Goal: Task Accomplishment & Management: Complete application form

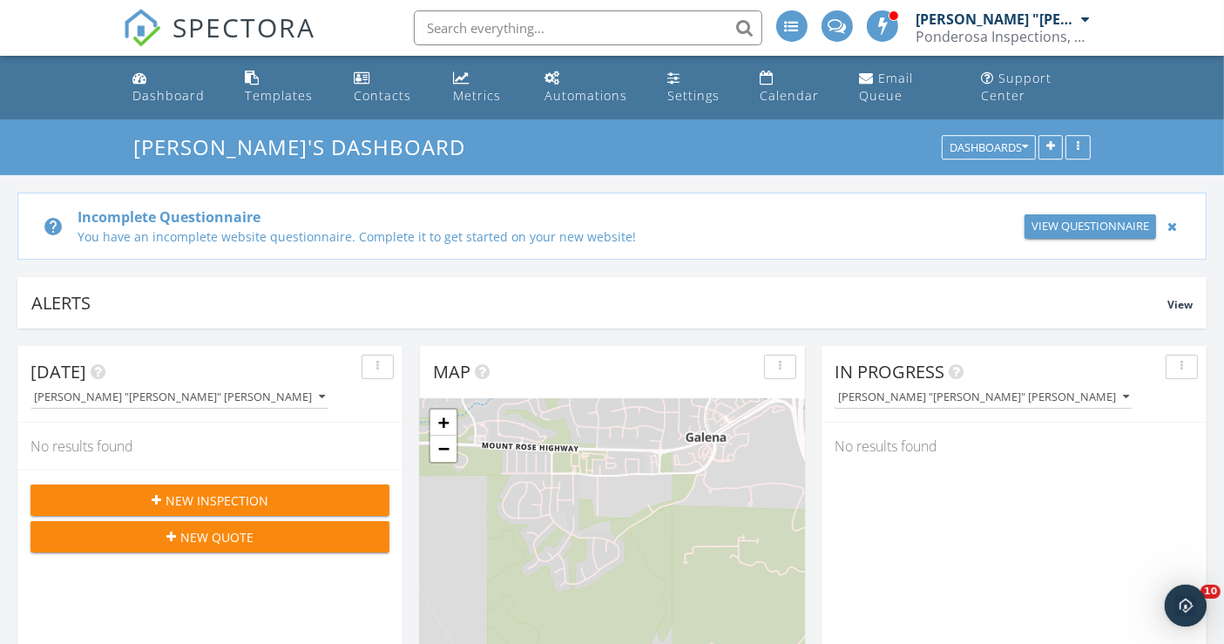
click at [1176, 223] on div at bounding box center [1172, 226] width 18 height 21
click at [1172, 297] on span "View" at bounding box center [1180, 304] width 25 height 15
click at [1170, 297] on span "View" at bounding box center [1180, 304] width 25 height 15
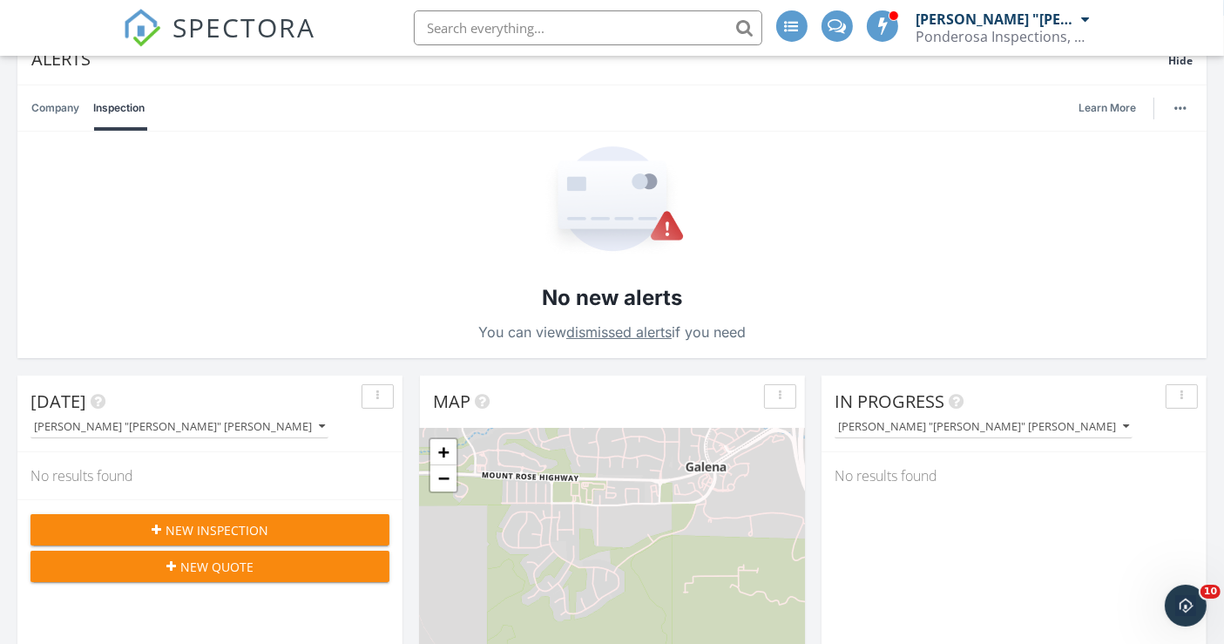
scroll to position [290, 0]
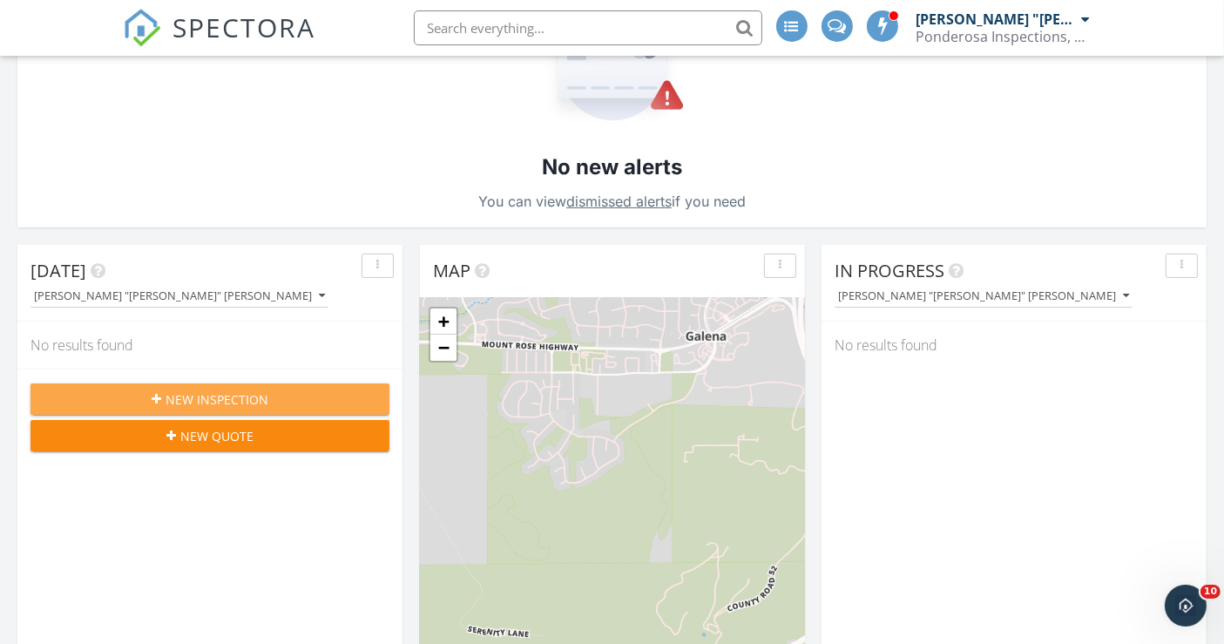
click at [227, 394] on span "New Inspection" at bounding box center [217, 399] width 103 height 18
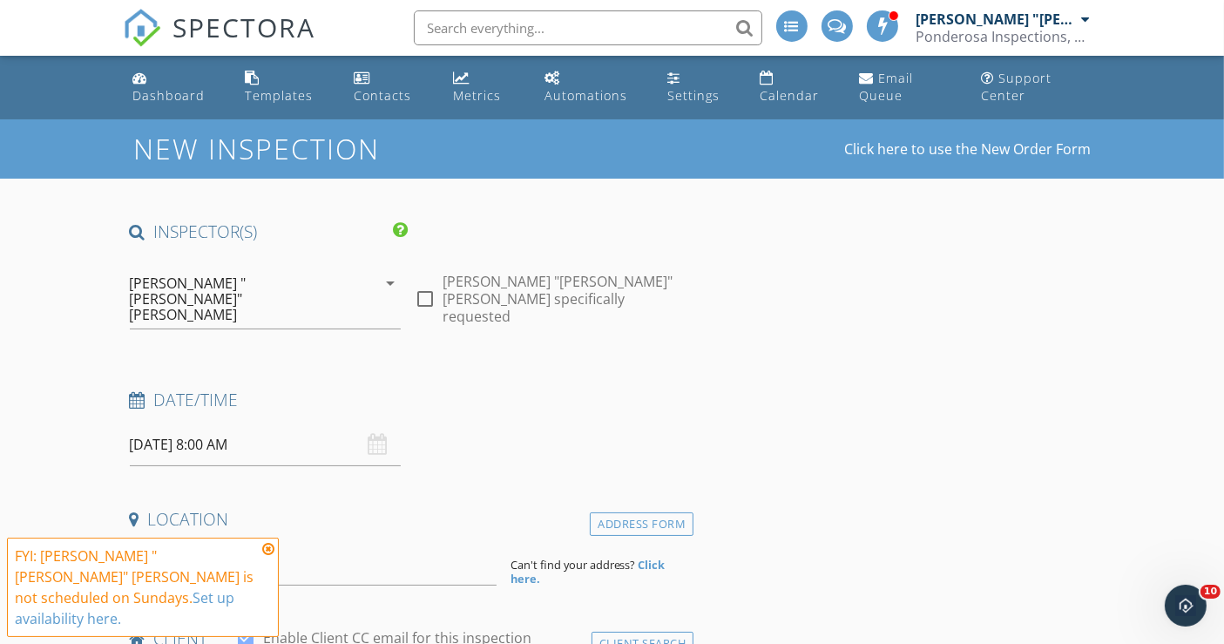
click at [192, 423] on input "[DATE] 8:00 AM" at bounding box center [266, 444] width 272 height 43
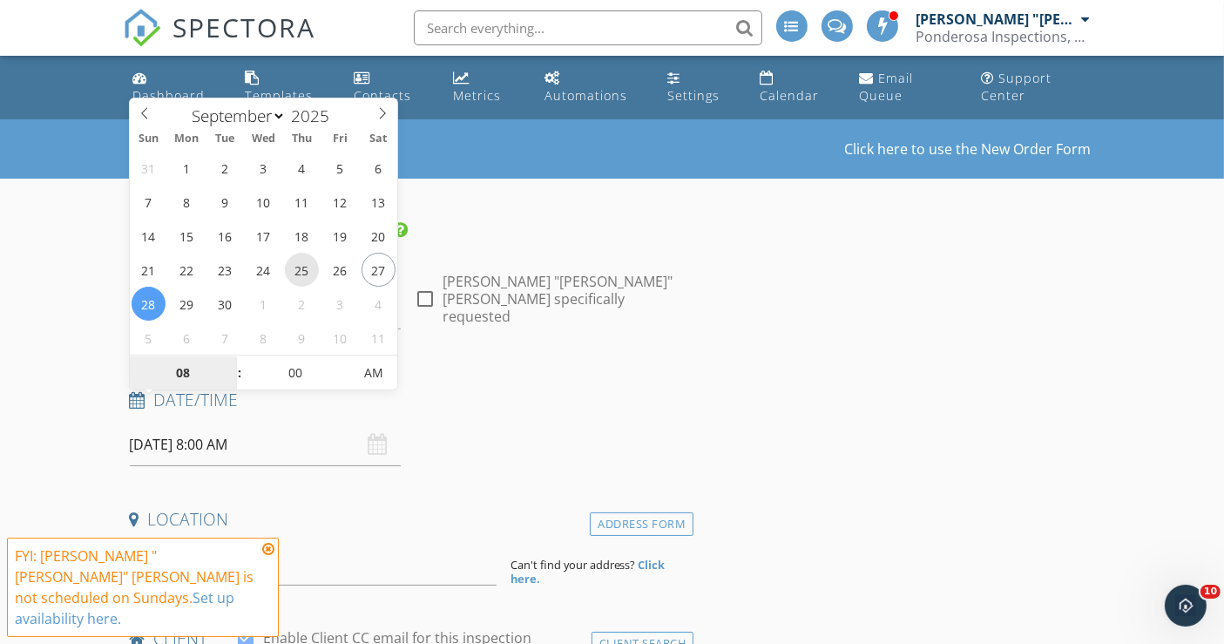
type input "[DATE] 8:00 AM"
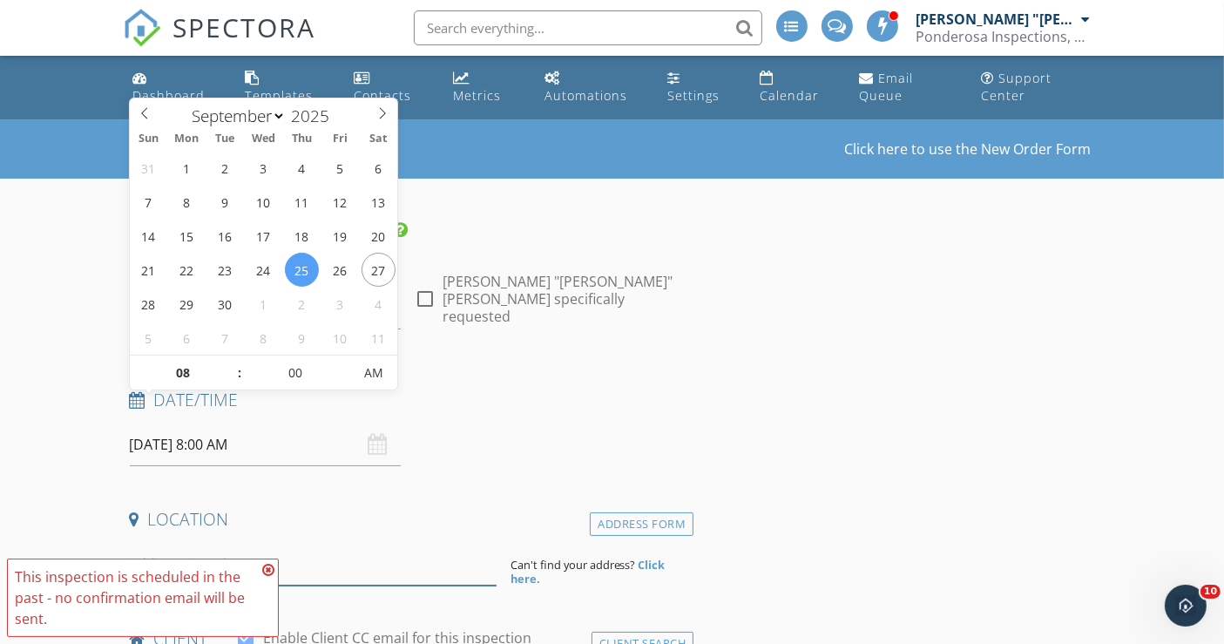
click at [258, 543] on input at bounding box center [313, 564] width 367 height 43
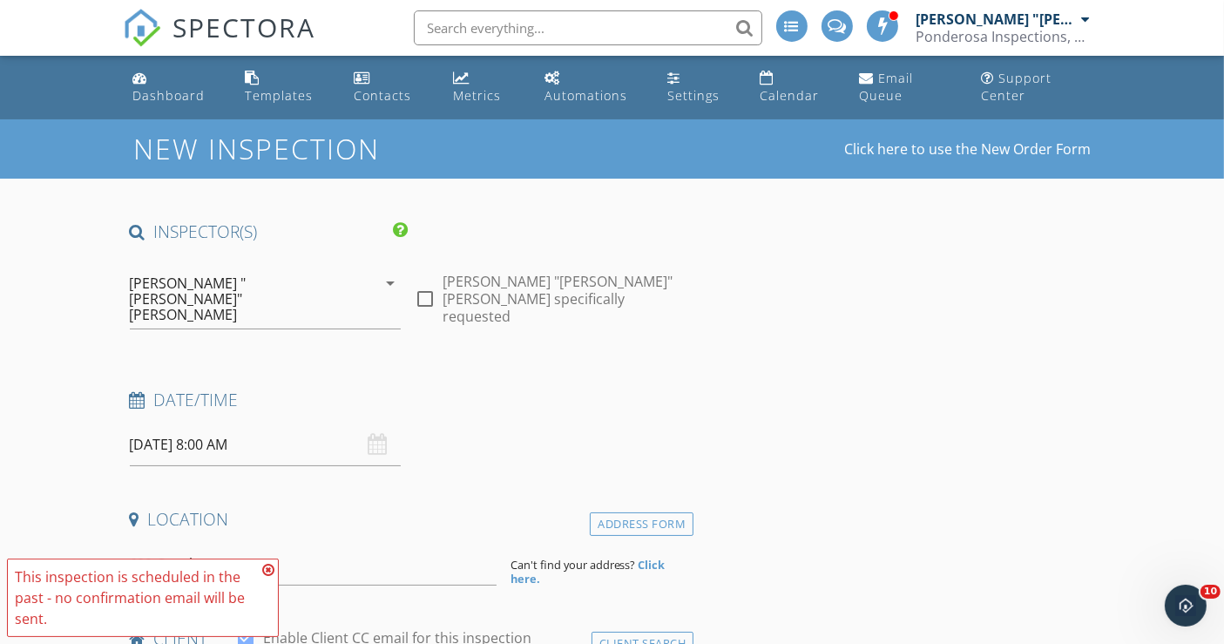
click at [267, 570] on icon at bounding box center [268, 570] width 12 height 14
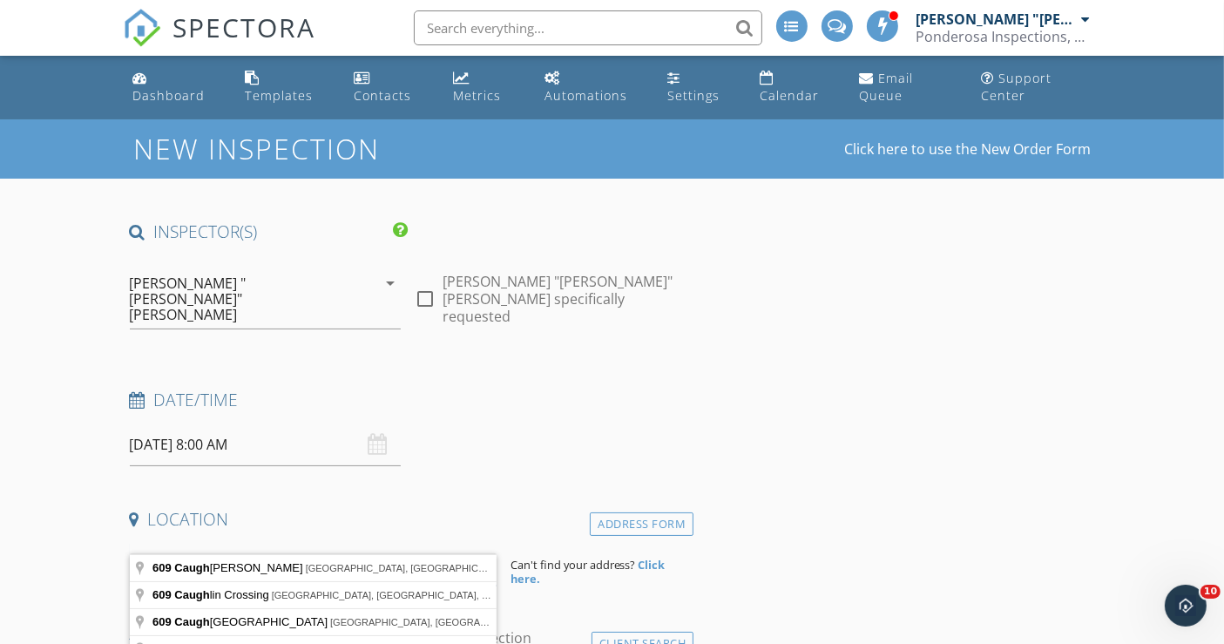
click at [218, 543] on input "609 Caugh" at bounding box center [313, 564] width 367 height 43
type input "609 Caughlin Glen, Reno, NV, USA"
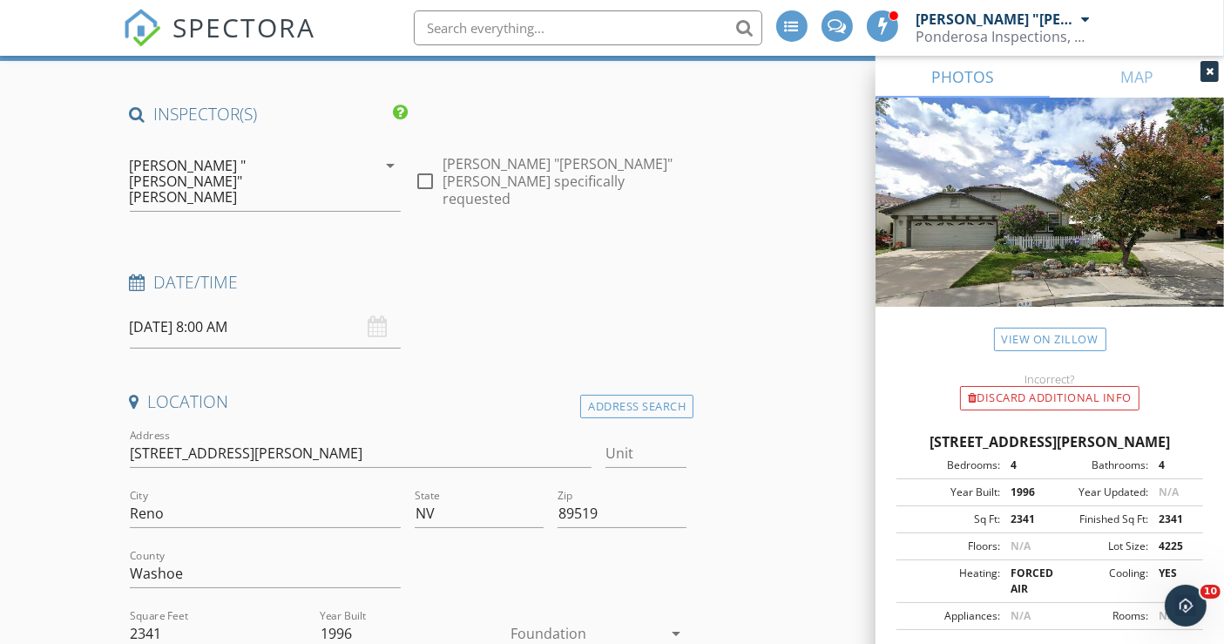
scroll to position [193, 0]
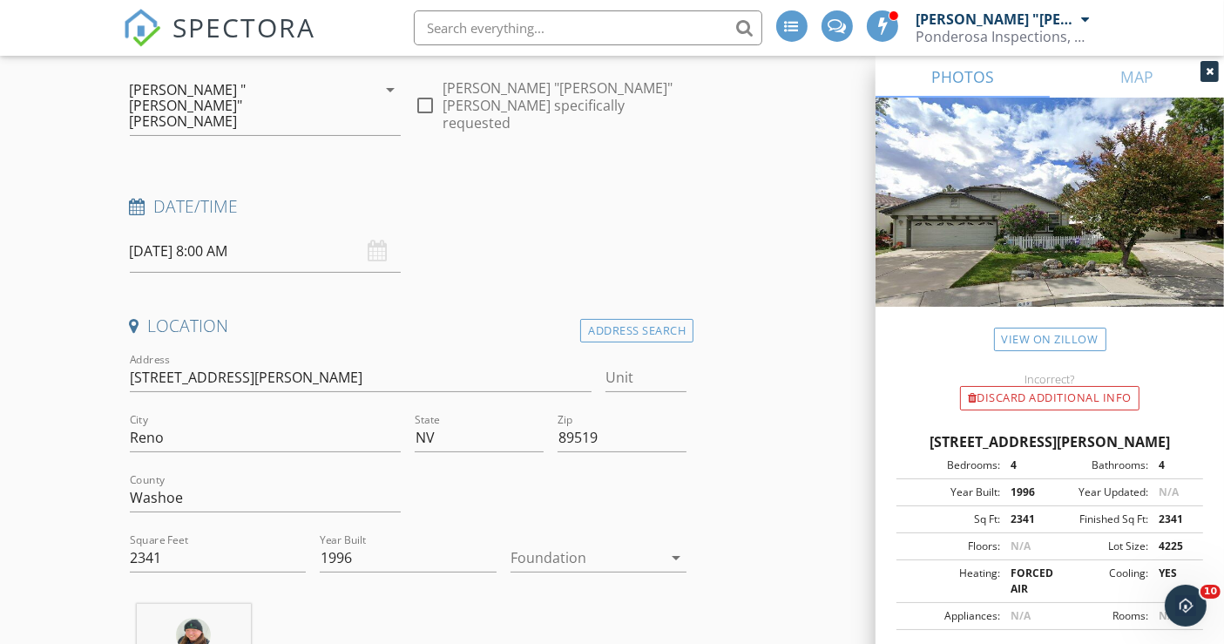
click at [572, 544] on div at bounding box center [587, 558] width 152 height 28
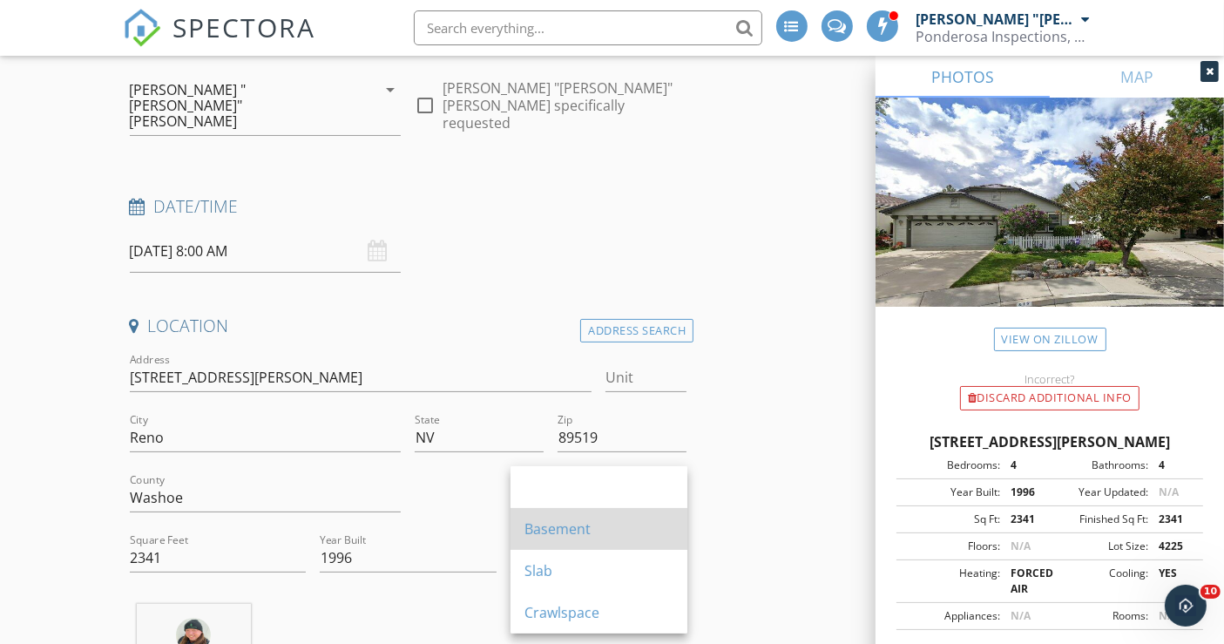
click at [555, 529] on div "Basement" at bounding box center [599, 528] width 149 height 21
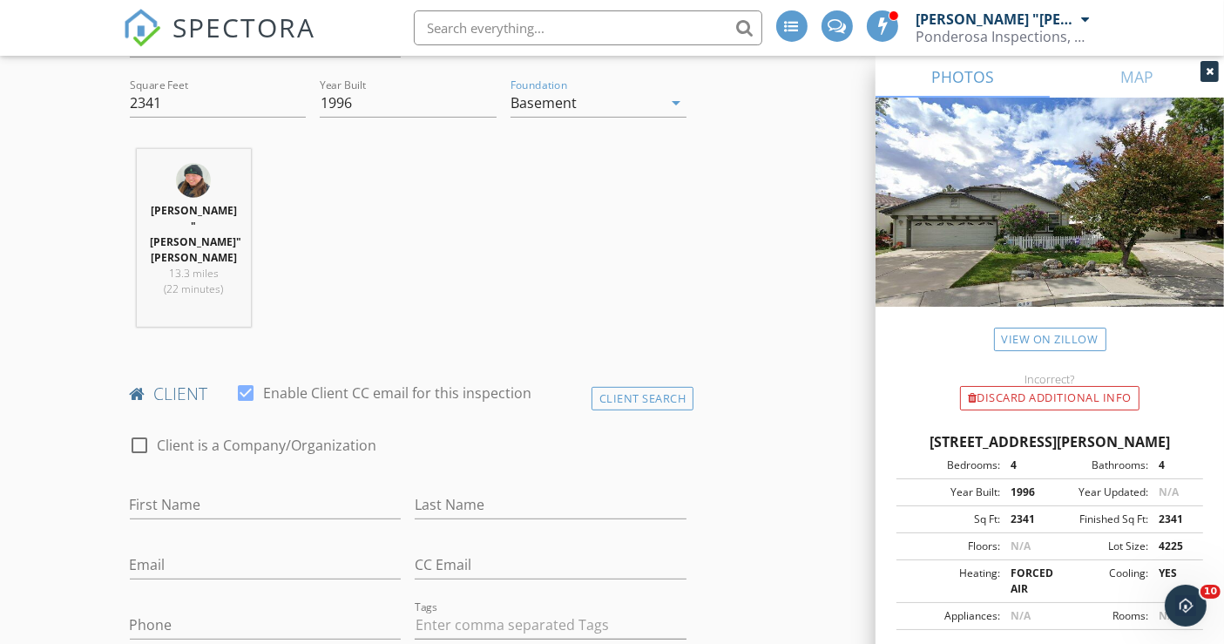
scroll to position [677, 0]
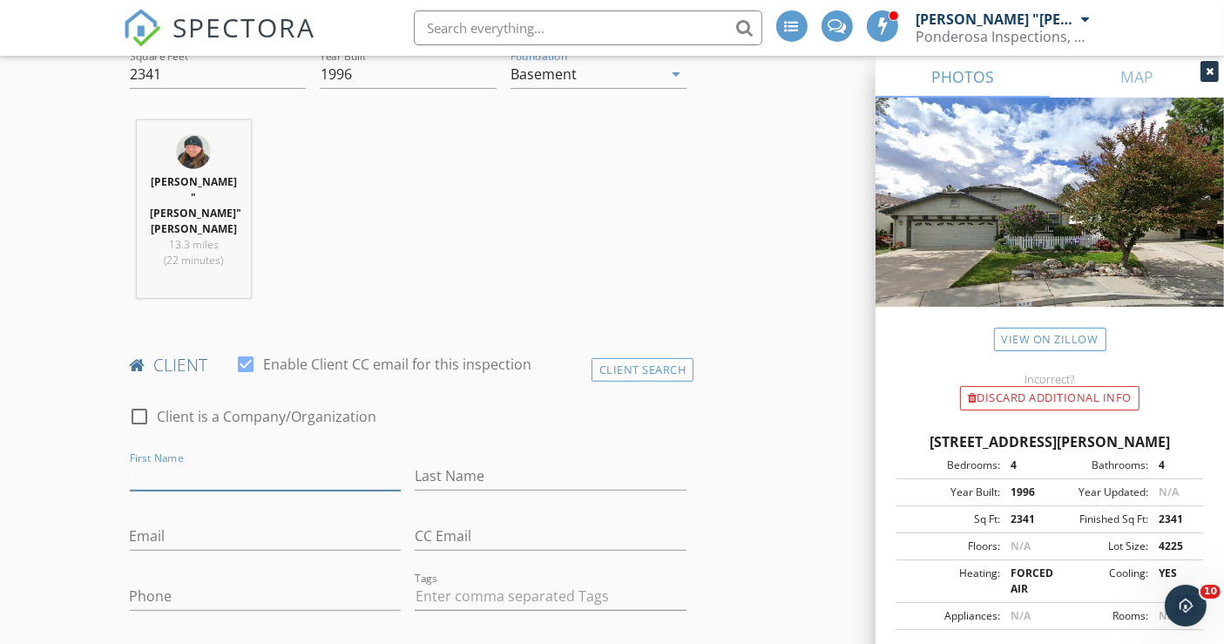
click at [176, 462] on input "First Name" at bounding box center [266, 476] width 272 height 29
type input "[PERSON_NAME]"
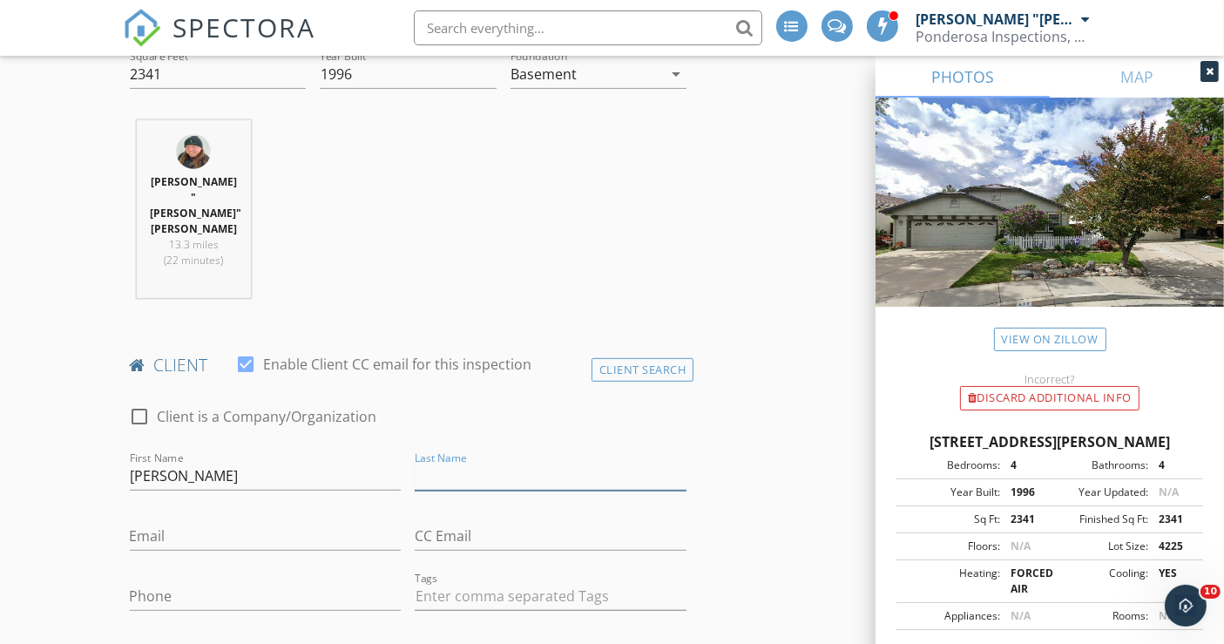
click at [460, 462] on input "Last Name" at bounding box center [551, 476] width 272 height 29
type input "[PERSON_NAME]"
click at [198, 522] on input "Email" at bounding box center [266, 536] width 272 height 29
paste input "[EMAIL_ADDRESS][DOMAIN_NAME]"
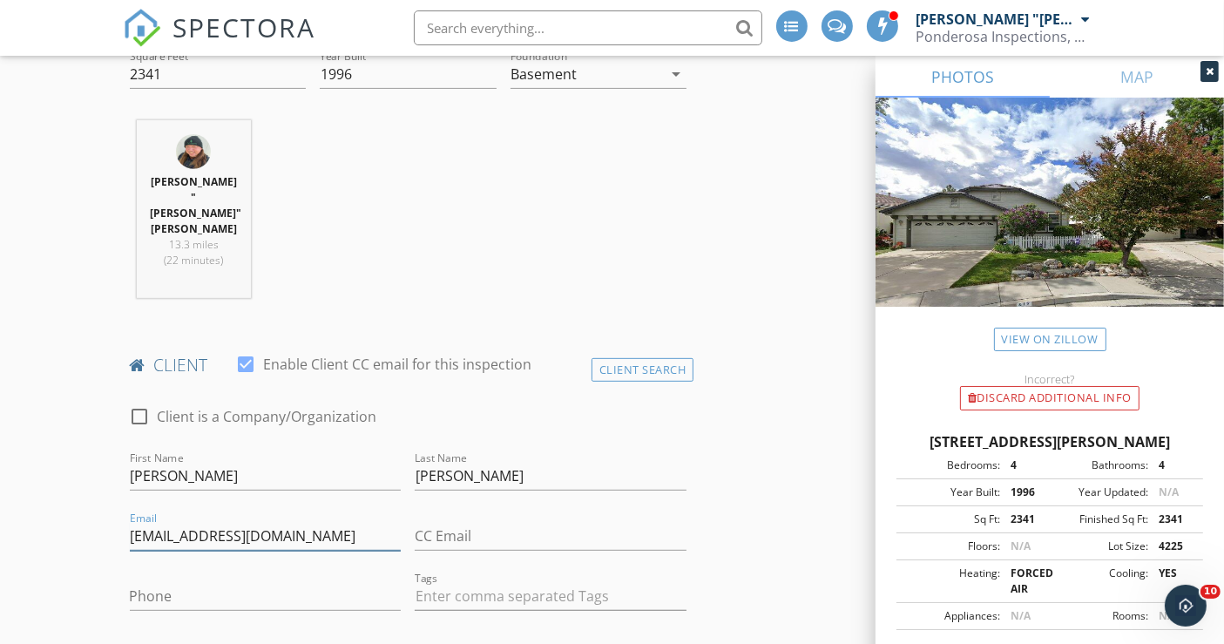
type input "[EMAIL_ADDRESS][DOMAIN_NAME]"
click at [174, 582] on input "Phone" at bounding box center [266, 596] width 272 height 29
paste input "[PHONE_NUMBER]"
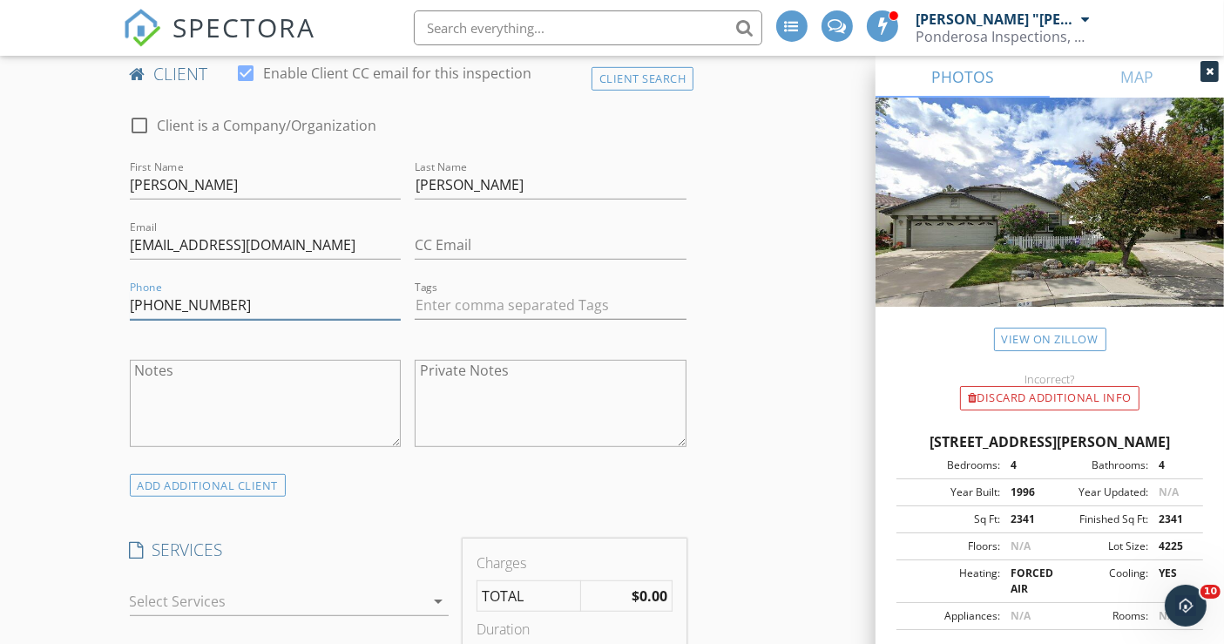
scroll to position [1161, 0]
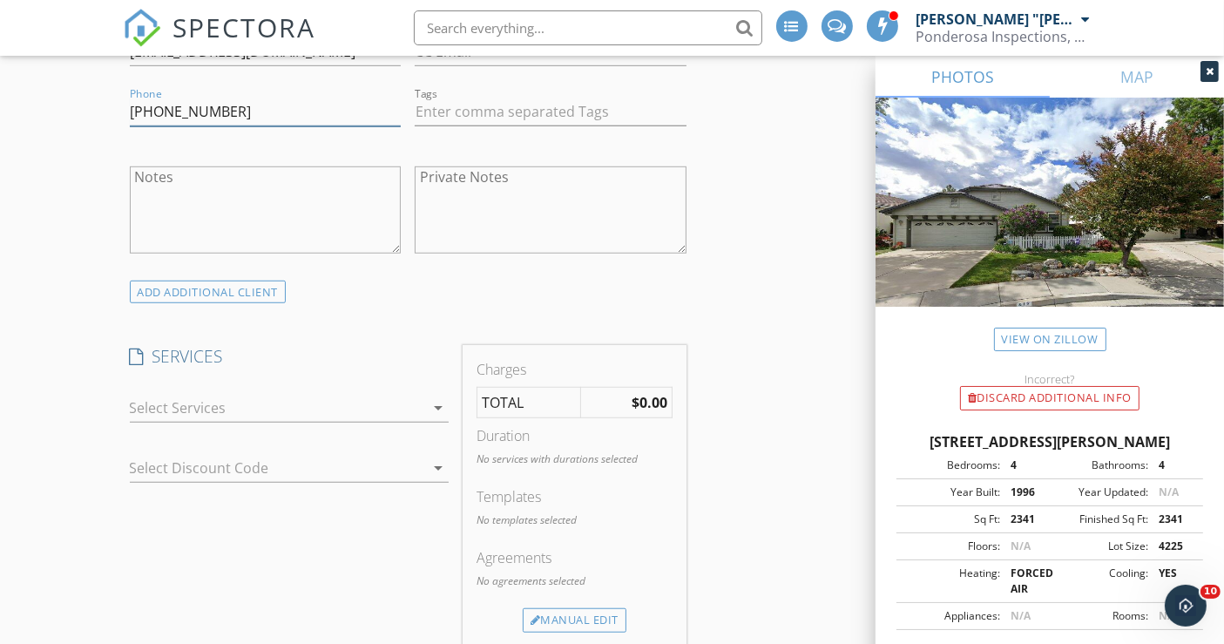
type input "[PHONE_NUMBER]"
click at [209, 394] on div at bounding box center [277, 408] width 295 height 28
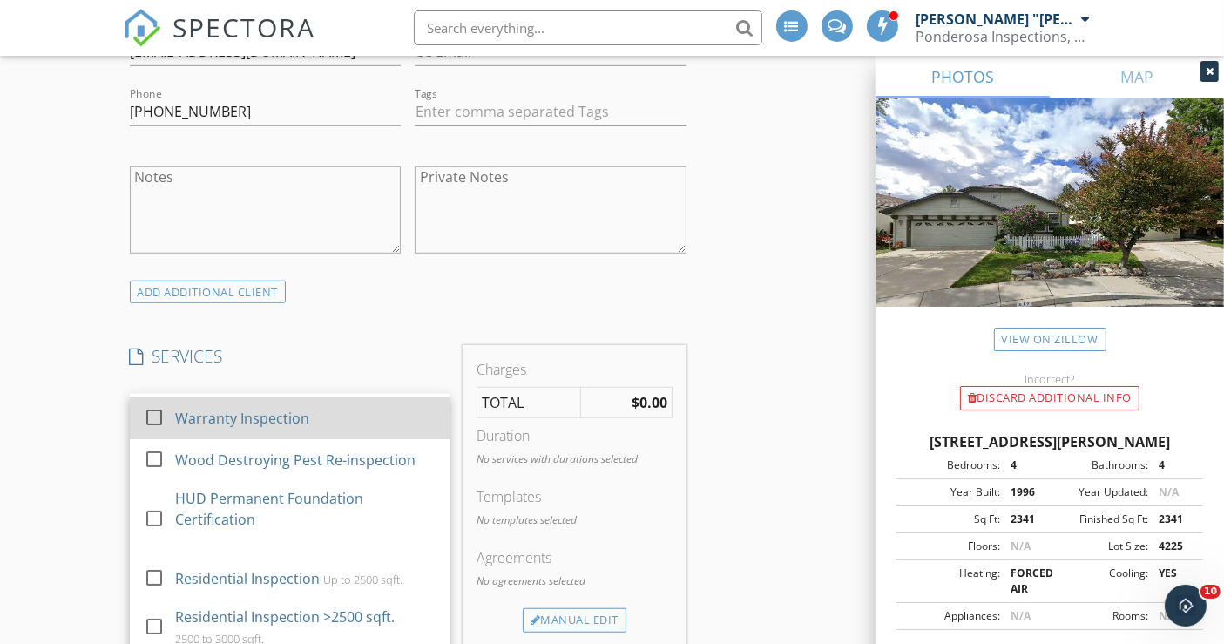
scroll to position [451, 0]
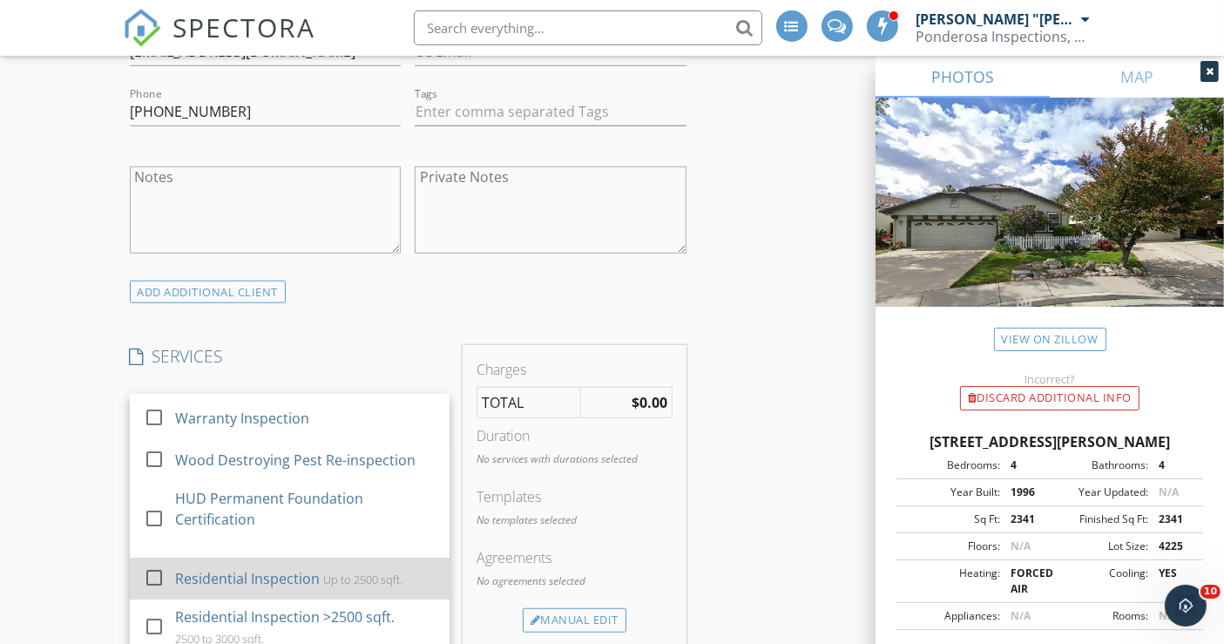
click at [238, 568] on div "Residential Inspection" at bounding box center [246, 578] width 145 height 21
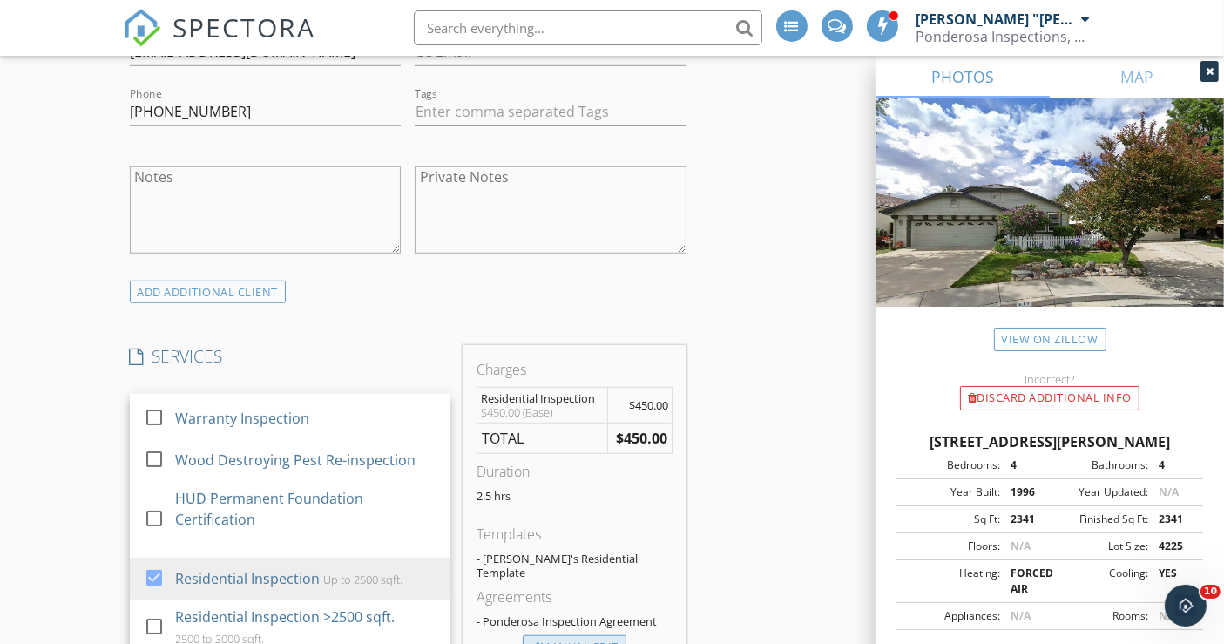
click at [597, 635] on div "Manual Edit" at bounding box center [575, 647] width 104 height 24
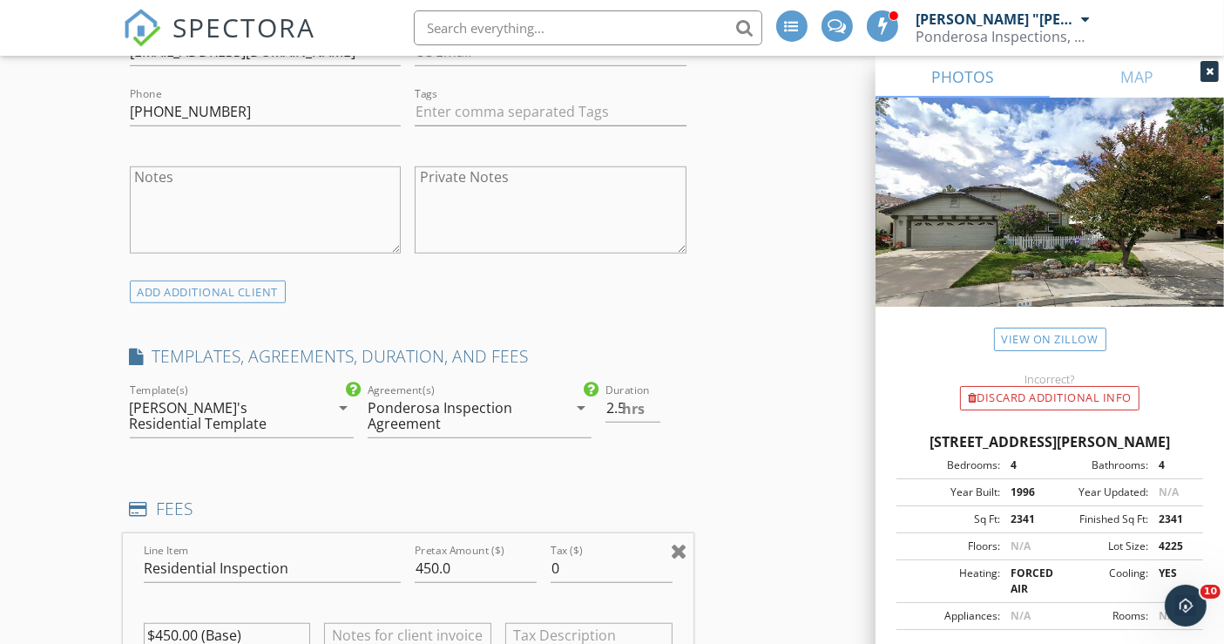
click at [680, 540] on div at bounding box center [679, 550] width 17 height 21
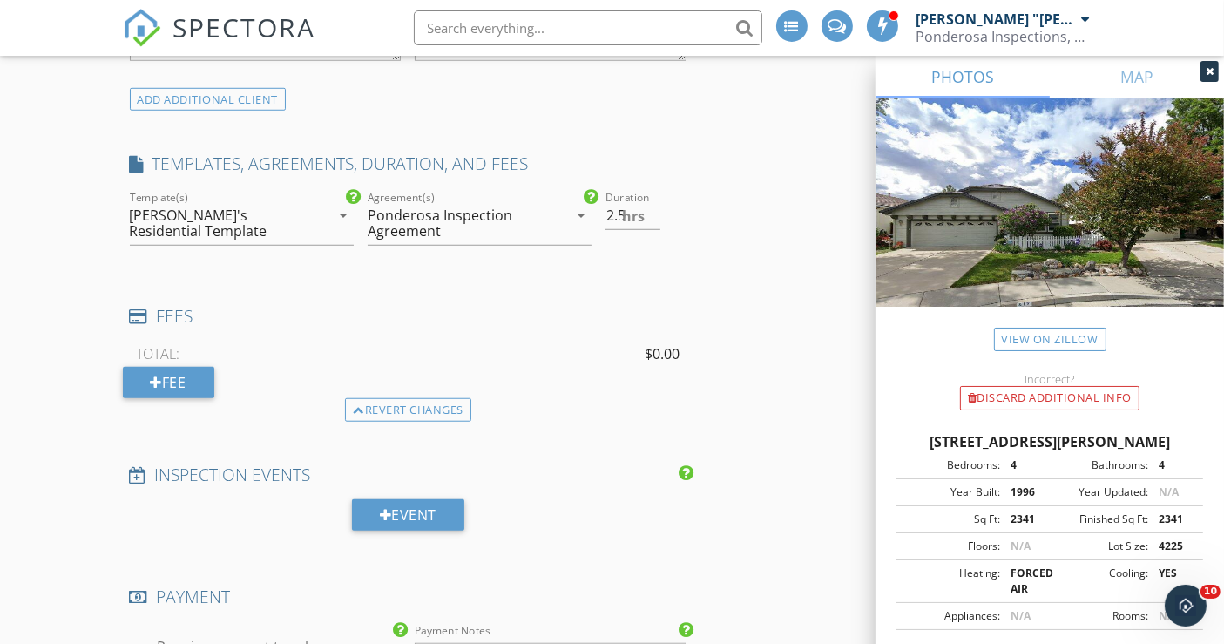
scroll to position [1355, 0]
click at [137, 640] on div at bounding box center [140, 655] width 30 height 30
checkbox input "false"
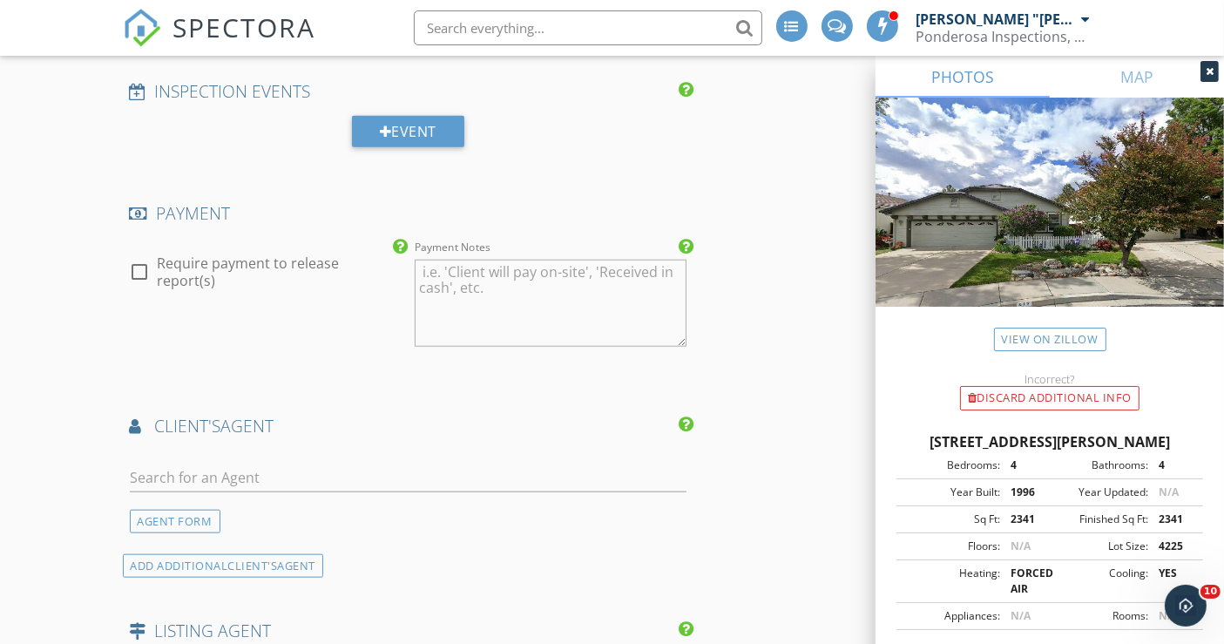
scroll to position [1839, 0]
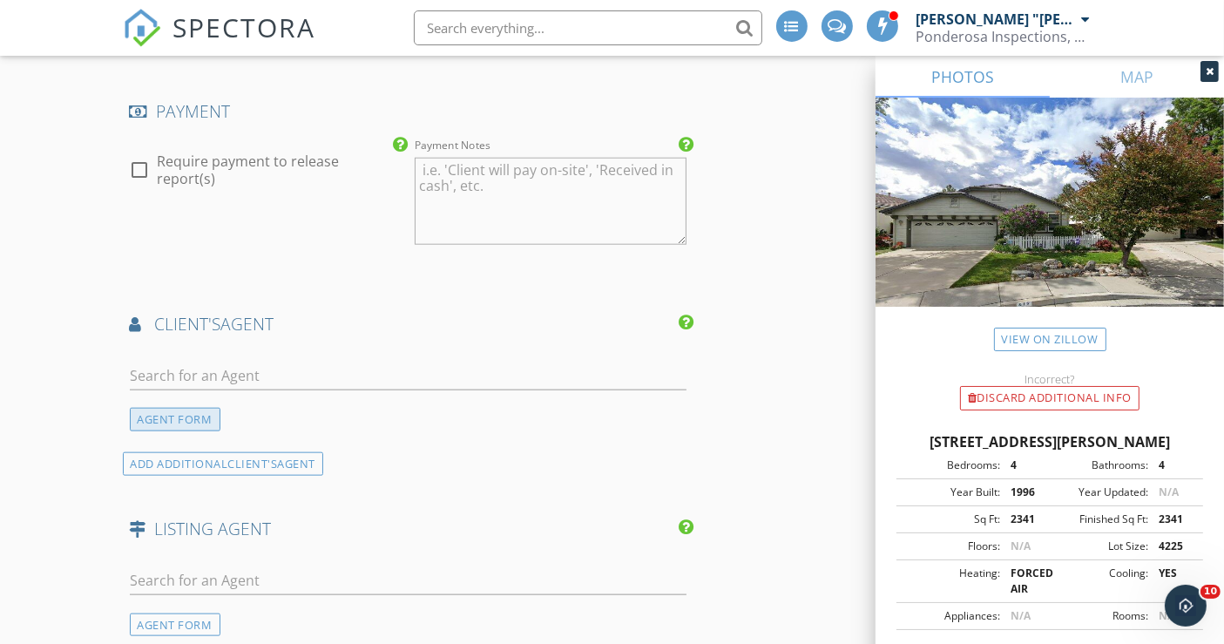
click at [205, 408] on div "AGENT FORM" at bounding box center [175, 420] width 91 height 24
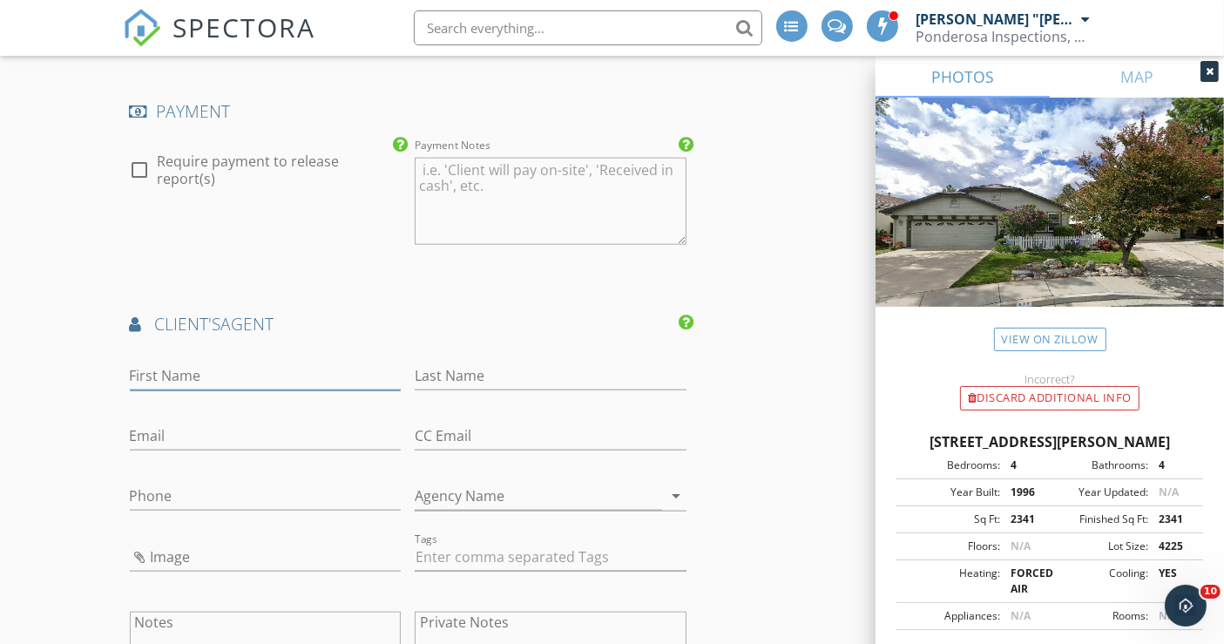
click at [212, 362] on input "First Name" at bounding box center [266, 376] width 272 height 29
type input "[PERSON_NAME]"
click at [462, 362] on input "Last Name" at bounding box center [551, 376] width 272 height 29
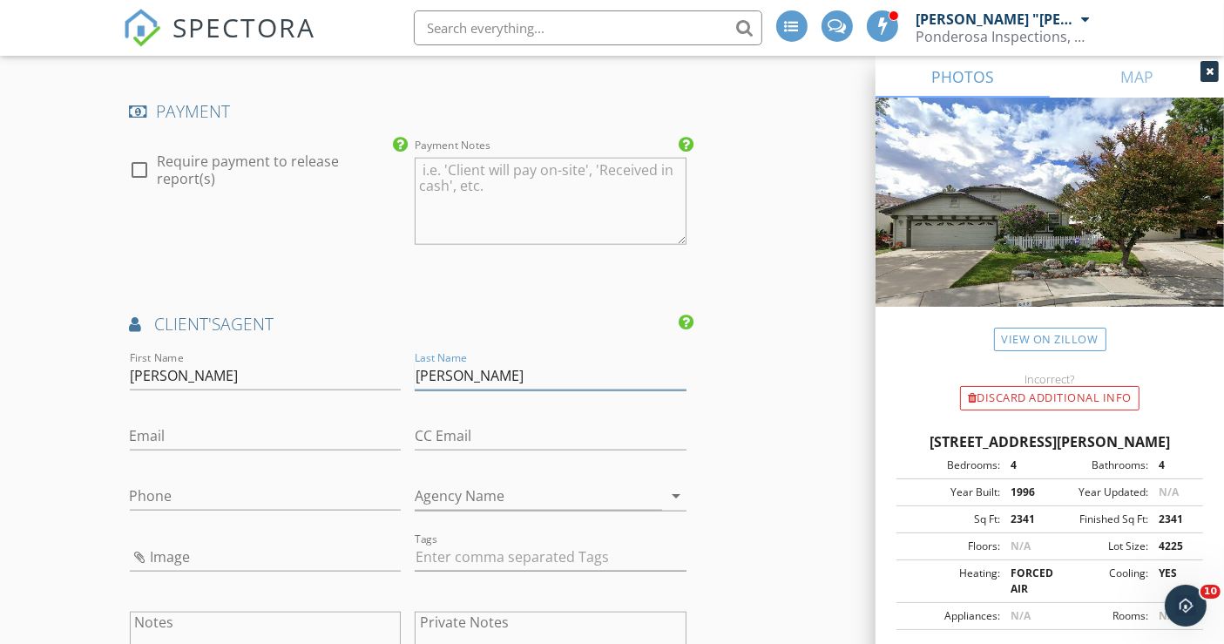
type input "[PERSON_NAME]"
click at [443, 482] on input "Agency Name" at bounding box center [538, 496] width 247 height 29
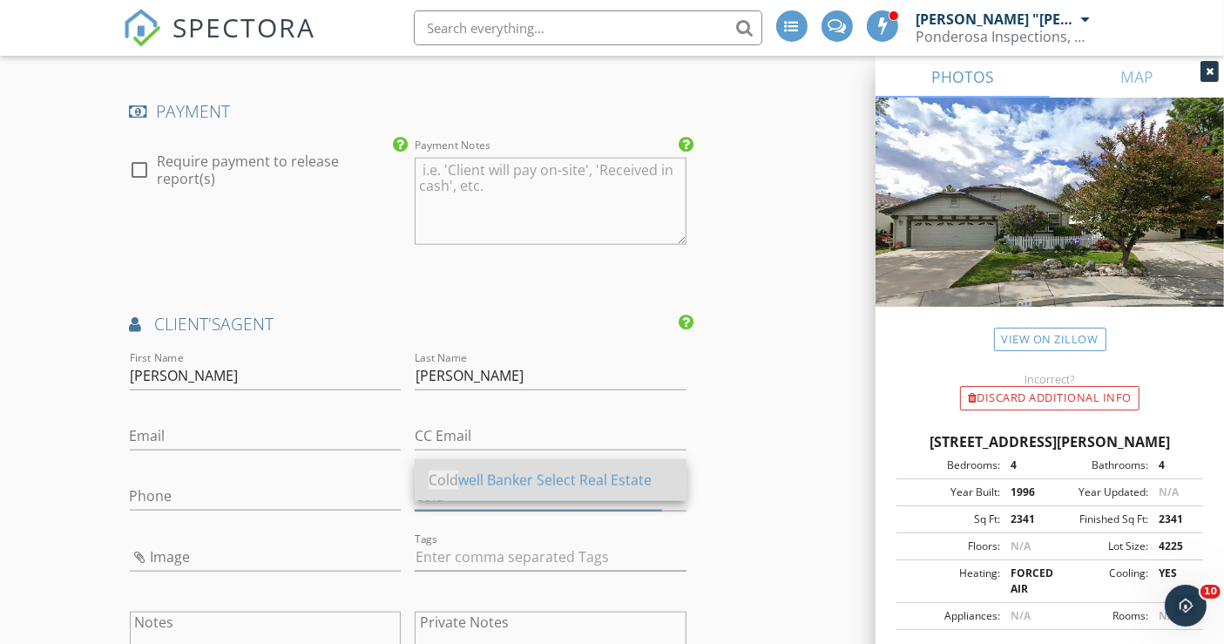
click at [487, 477] on div "Cold well Banker Select Real Estate" at bounding box center [551, 480] width 244 height 21
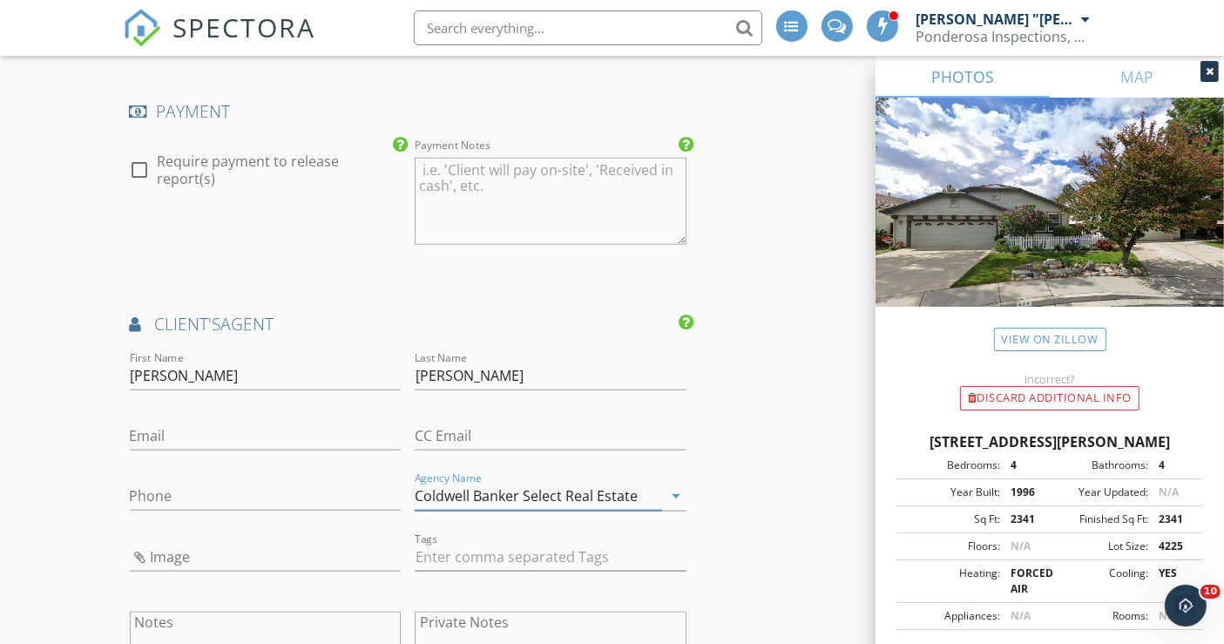
type input "Coldwell Banker Select Real Estate"
click at [217, 422] on input "Email" at bounding box center [266, 436] width 272 height 29
paste input "[PERSON_NAME][EMAIL_ADDRESS][PERSON_NAME][DOMAIN_NAME]"
type input "[PERSON_NAME][EMAIL_ADDRESS][PERSON_NAME][DOMAIN_NAME]"
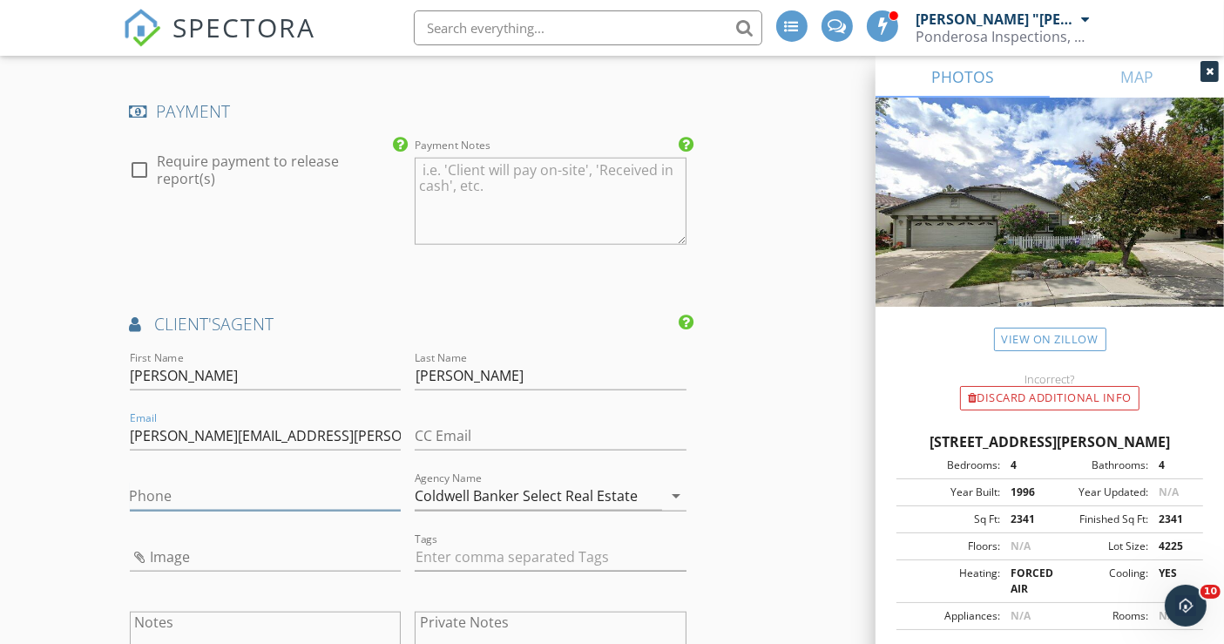
click at [240, 482] on input "Phone" at bounding box center [266, 496] width 272 height 29
paste input "[PHONE_NUMBER]"
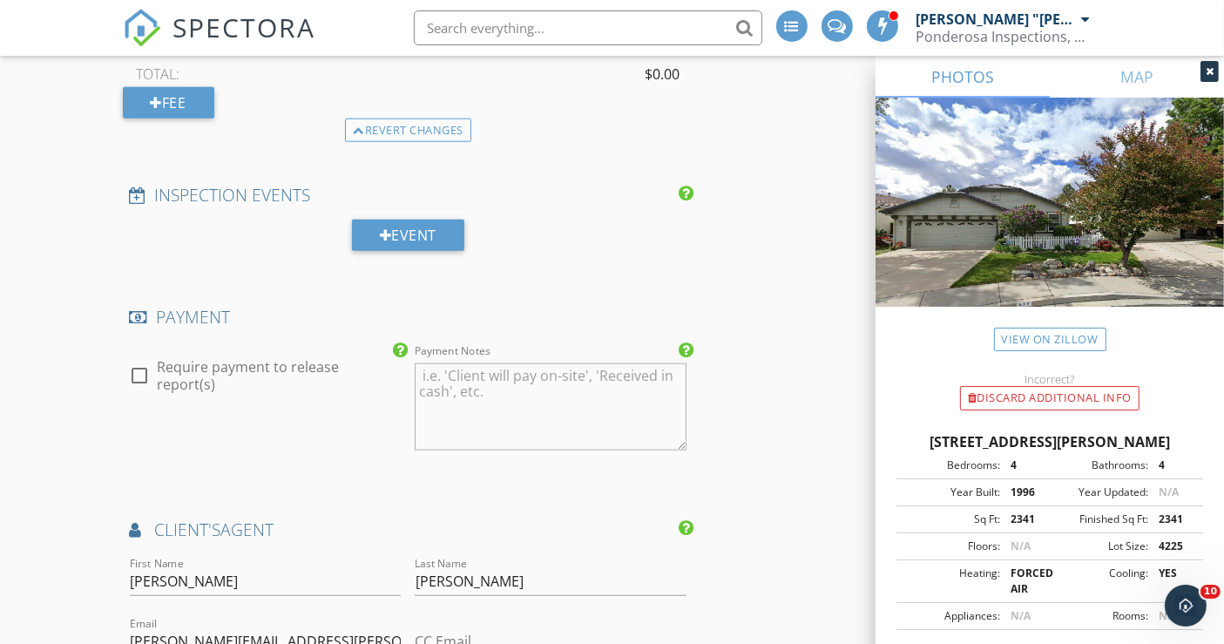
scroll to position [1645, 0]
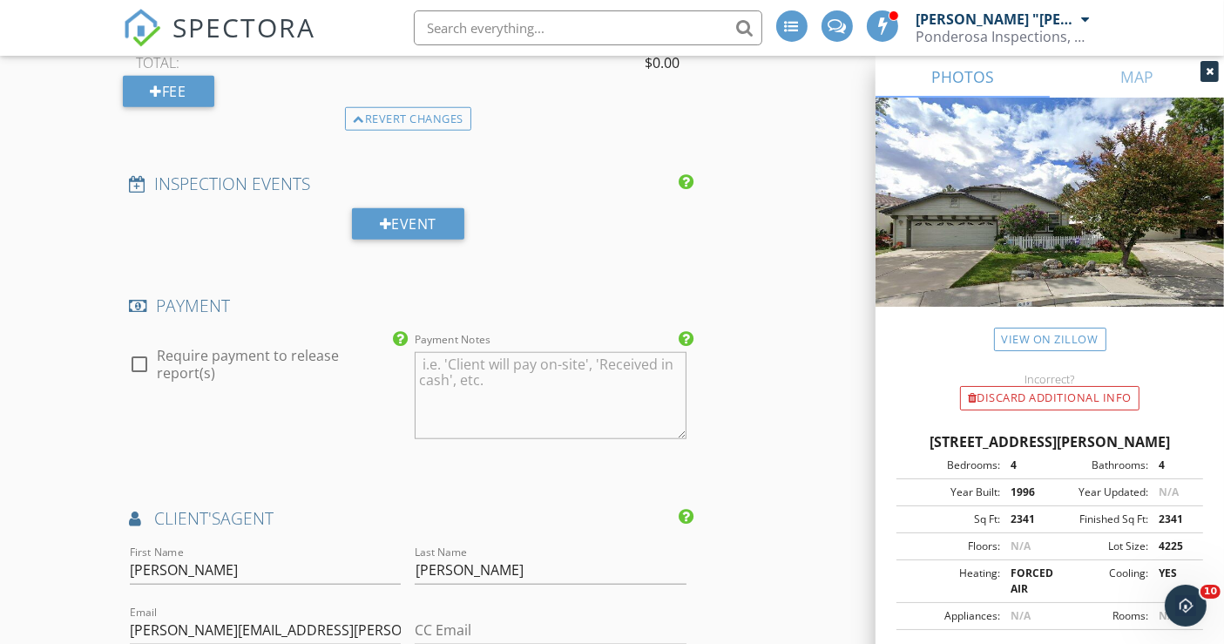
type input "[PHONE_NUMBER]"
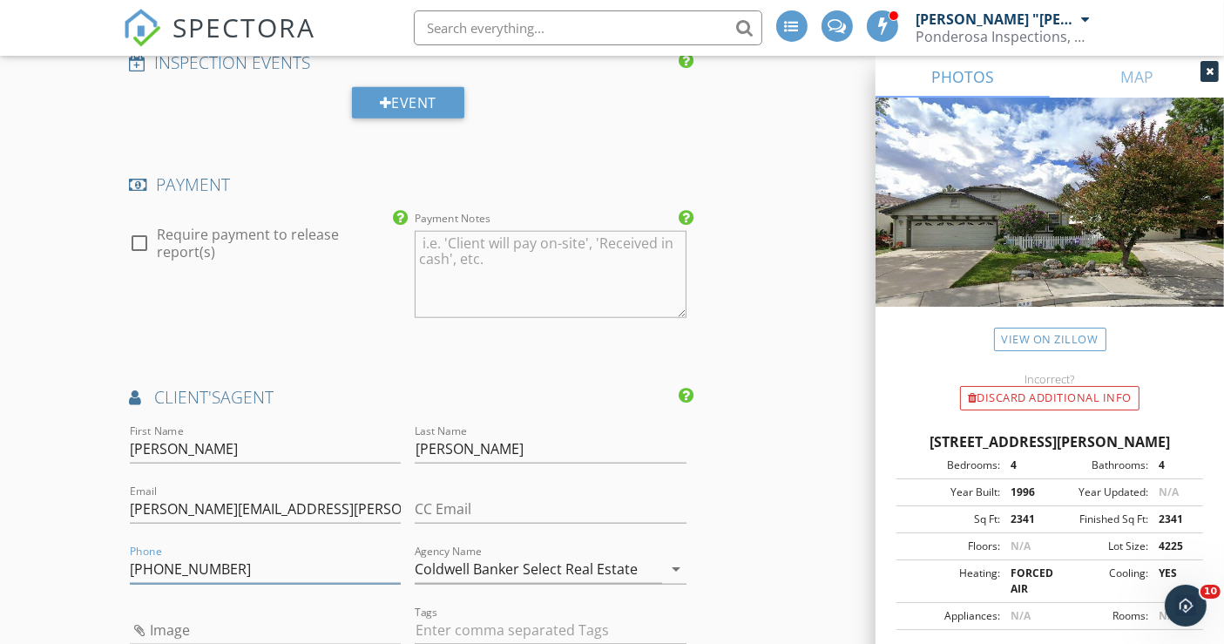
scroll to position [1936, 0]
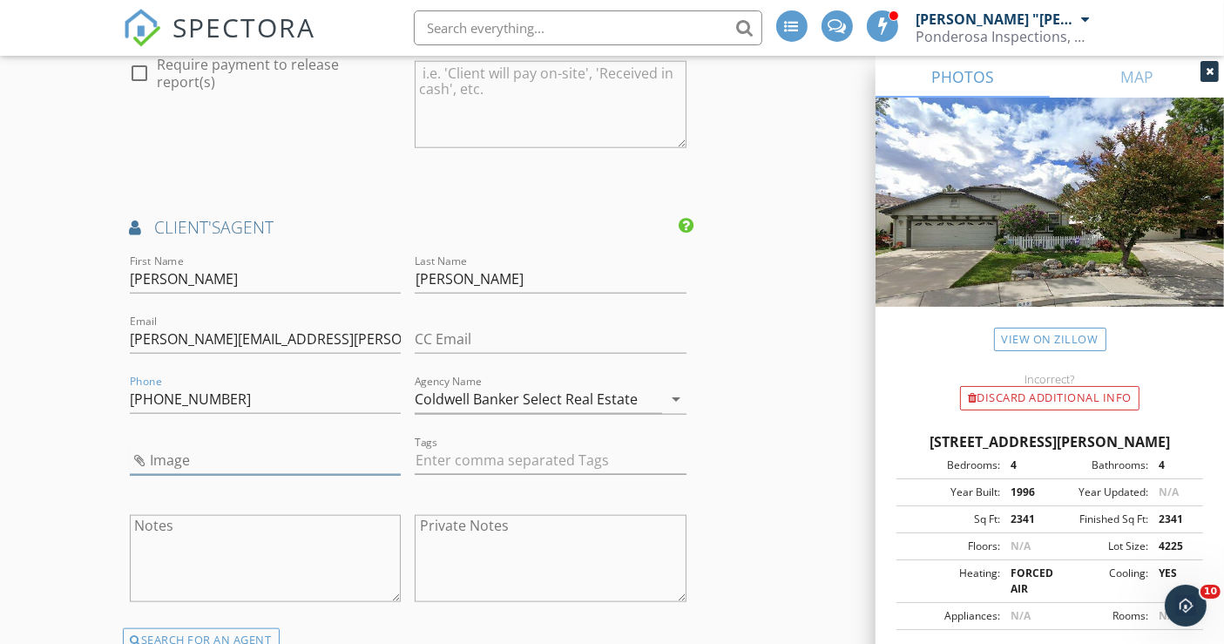
click at [172, 446] on input "Image" at bounding box center [266, 460] width 272 height 29
click at [146, 446] on input "Image" at bounding box center [266, 460] width 272 height 29
type input "Screenshot 2025-09-27 182045.png"
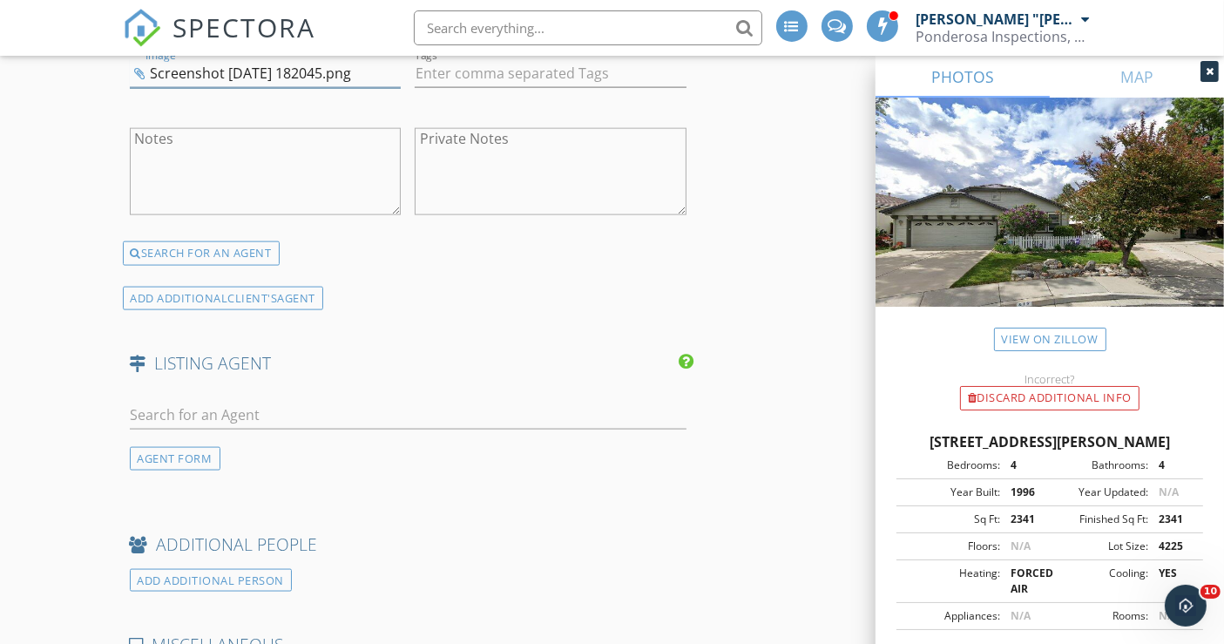
scroll to position [2516, 0]
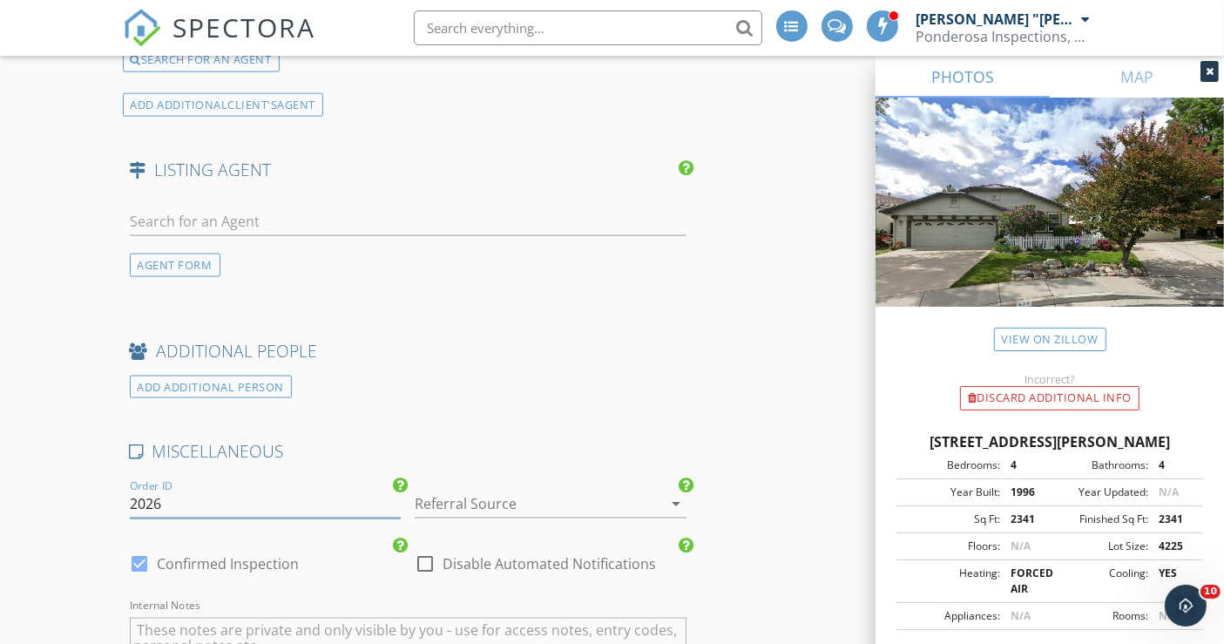
drag, startPoint x: 131, startPoint y: 445, endPoint x: 174, endPoint y: 443, distance: 43.6
click at [174, 490] on input "2026" at bounding box center [266, 504] width 272 height 29
click at [437, 490] on div at bounding box center [526, 504] width 223 height 28
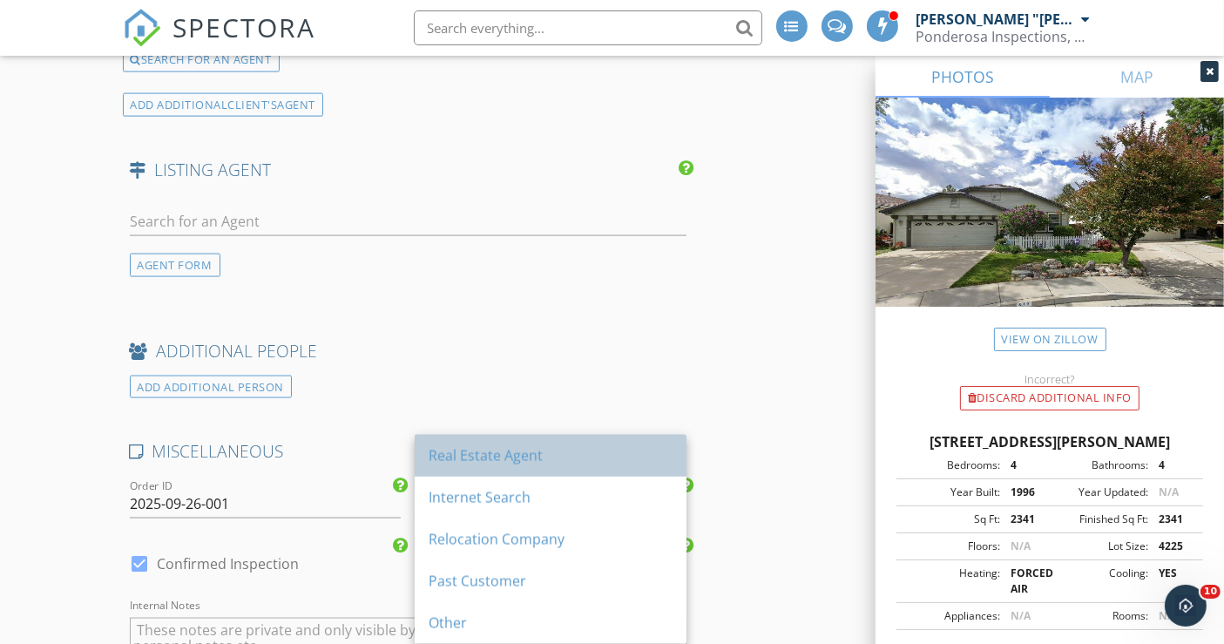
click at [437, 454] on div "Real Estate Agent" at bounding box center [551, 455] width 244 height 21
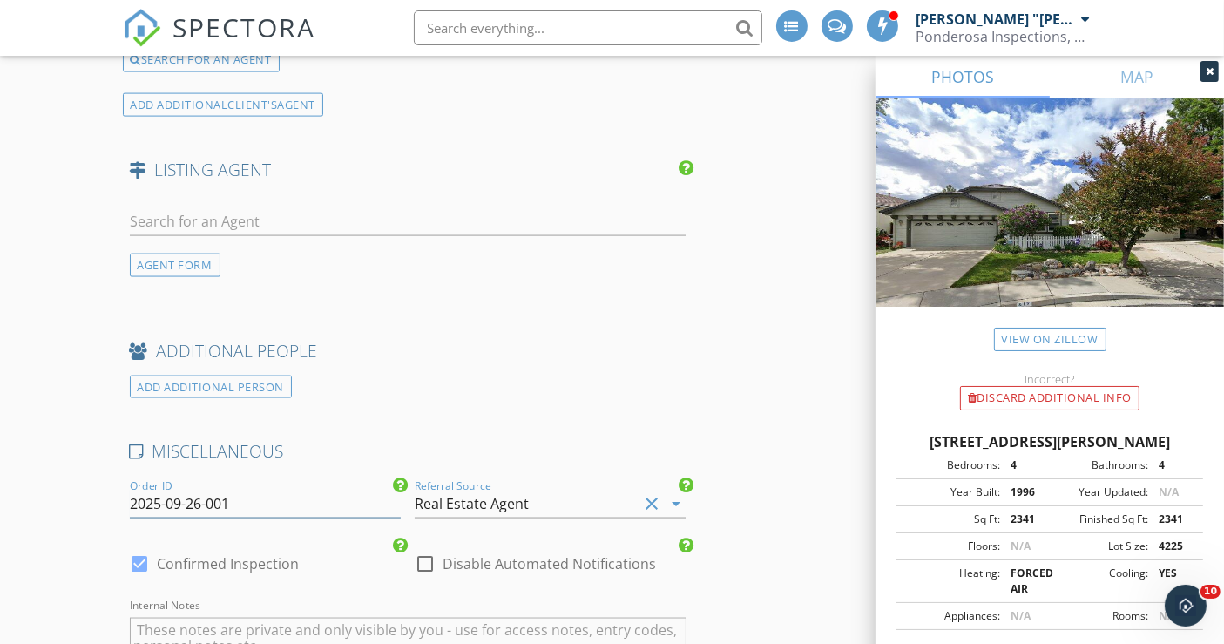
click at [200, 490] on input "2025-09-26-001" at bounding box center [266, 504] width 272 height 29
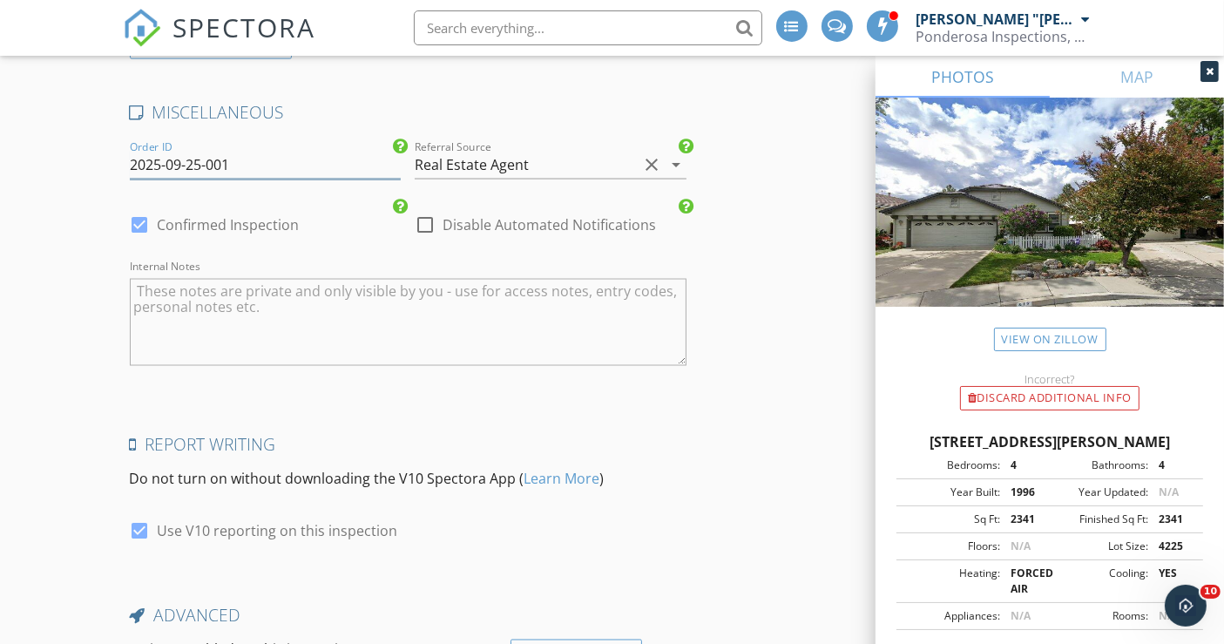
scroll to position [2962, 0]
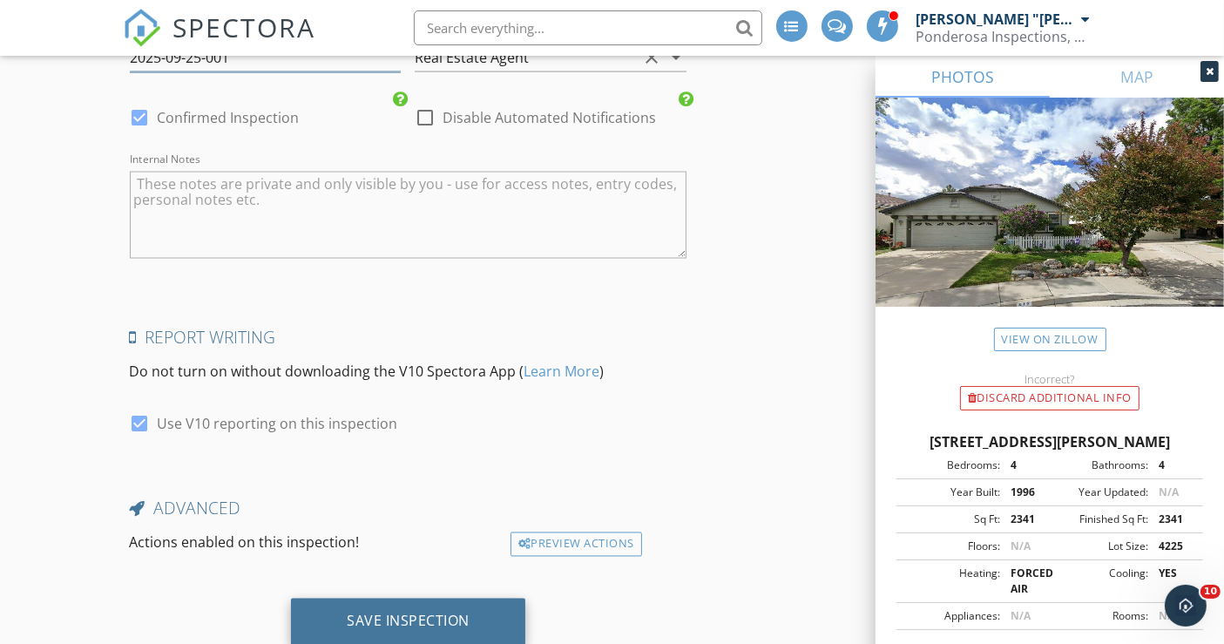
type input "2025-09-25-001"
click at [386, 613] on div "Save Inspection" at bounding box center [408, 621] width 123 height 17
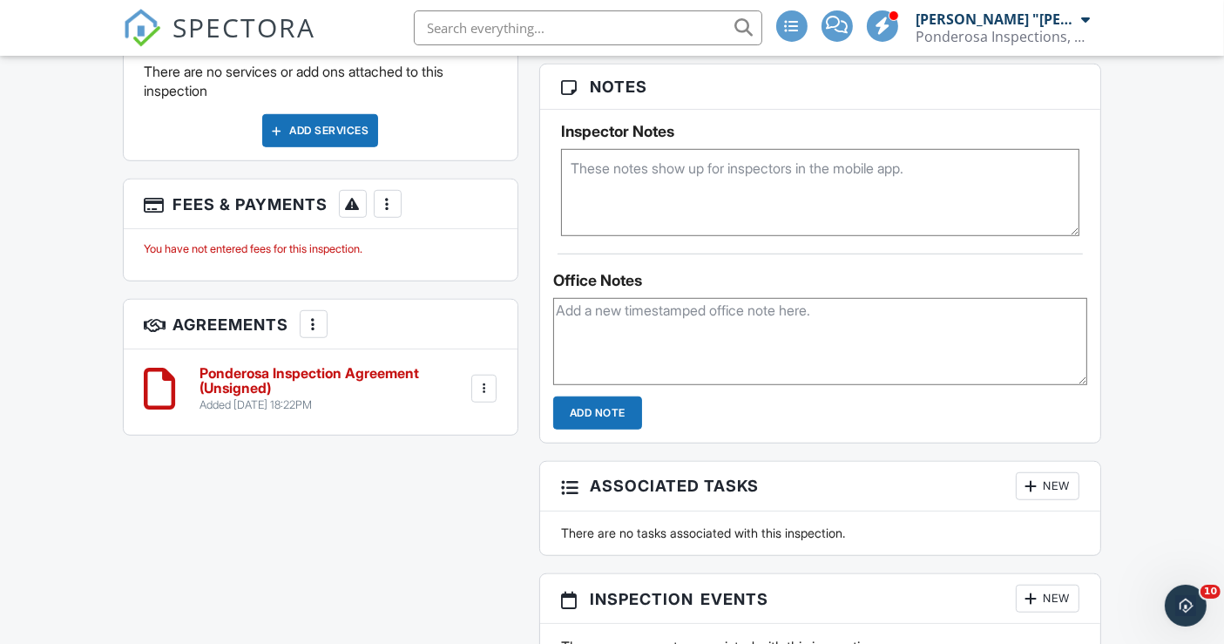
click at [486, 380] on div at bounding box center [483, 388] width 17 height 17
click at [440, 502] on li "Delete" at bounding box center [436, 524] width 99 height 44
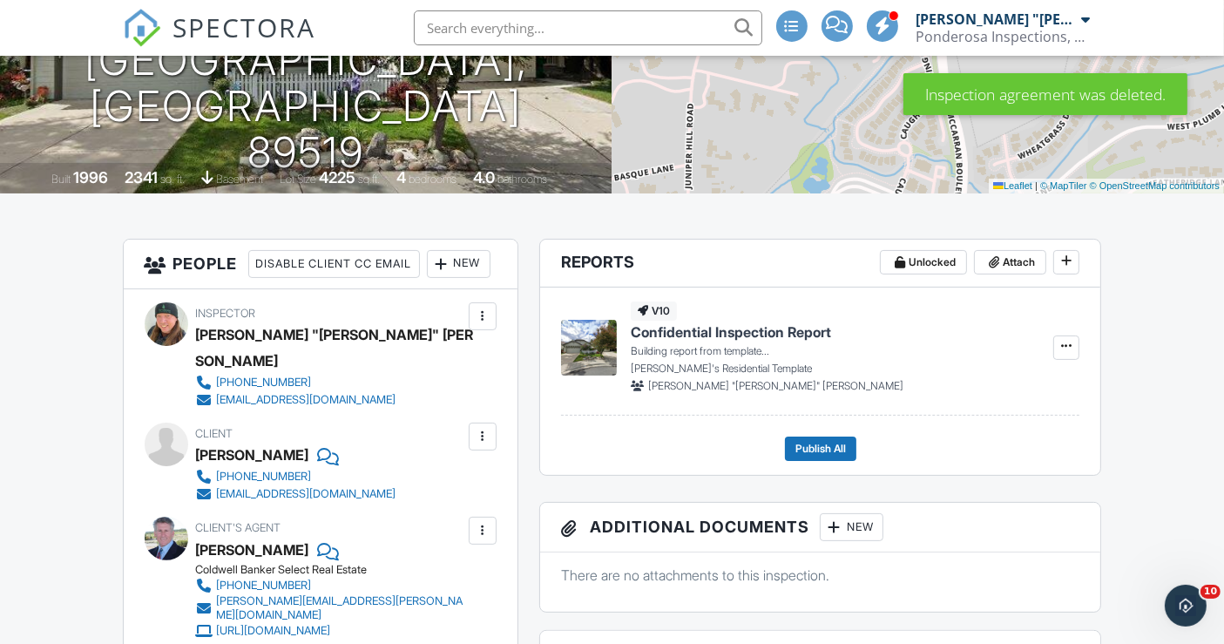
click at [725, 331] on span "Confidential Inspection Report" at bounding box center [731, 331] width 200 height 19
